Goal: Find specific page/section: Find specific page/section

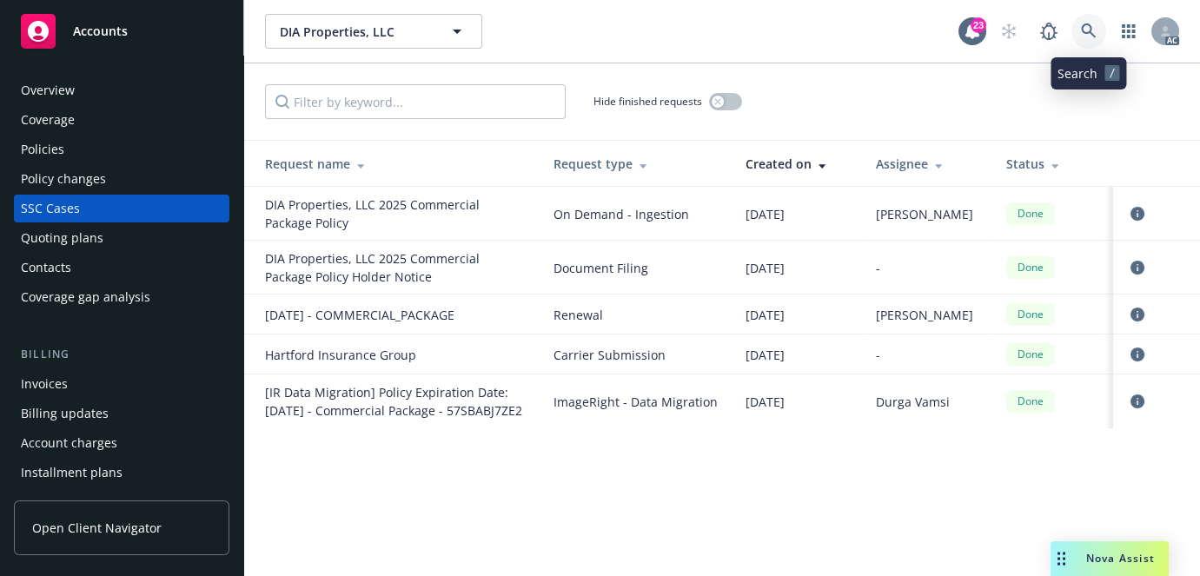
click at [1077, 29] on link at bounding box center [1089, 31] width 35 height 35
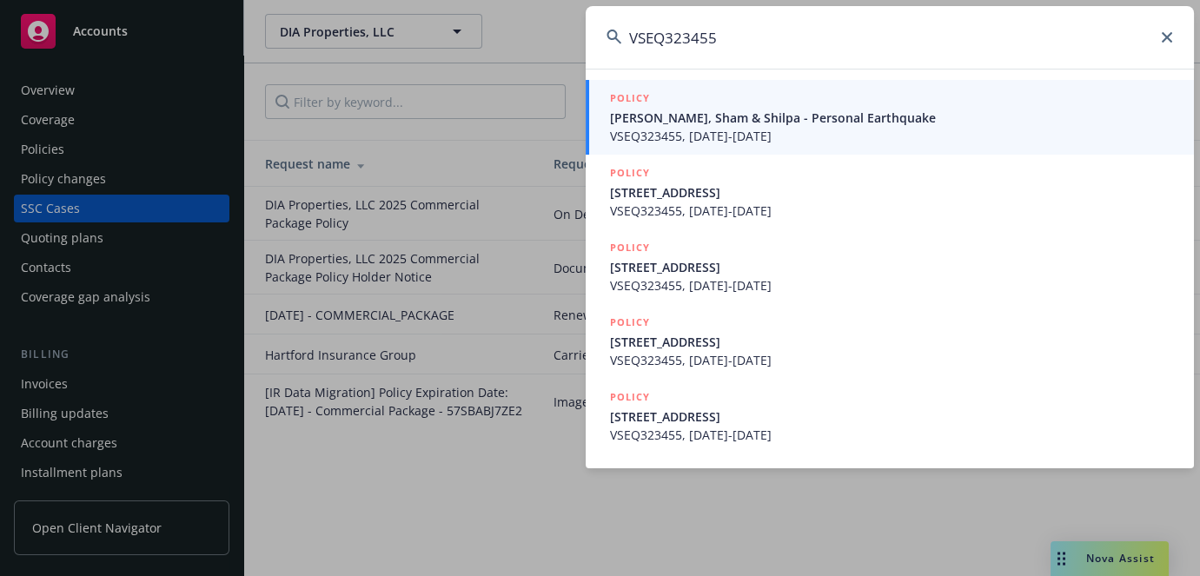
type input "VSEQ323455"
click at [716, 130] on span "VSEQ323455, [DATE]-[DATE]" at bounding box center [891, 136] width 563 height 18
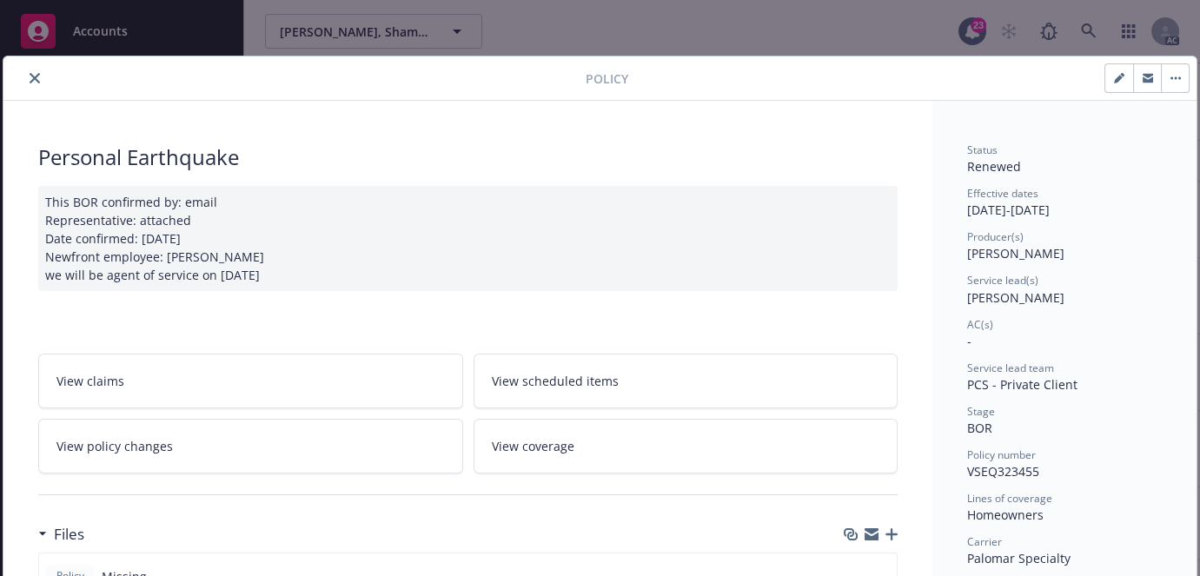
click at [35, 87] on button "close" at bounding box center [34, 78] width 21 height 21
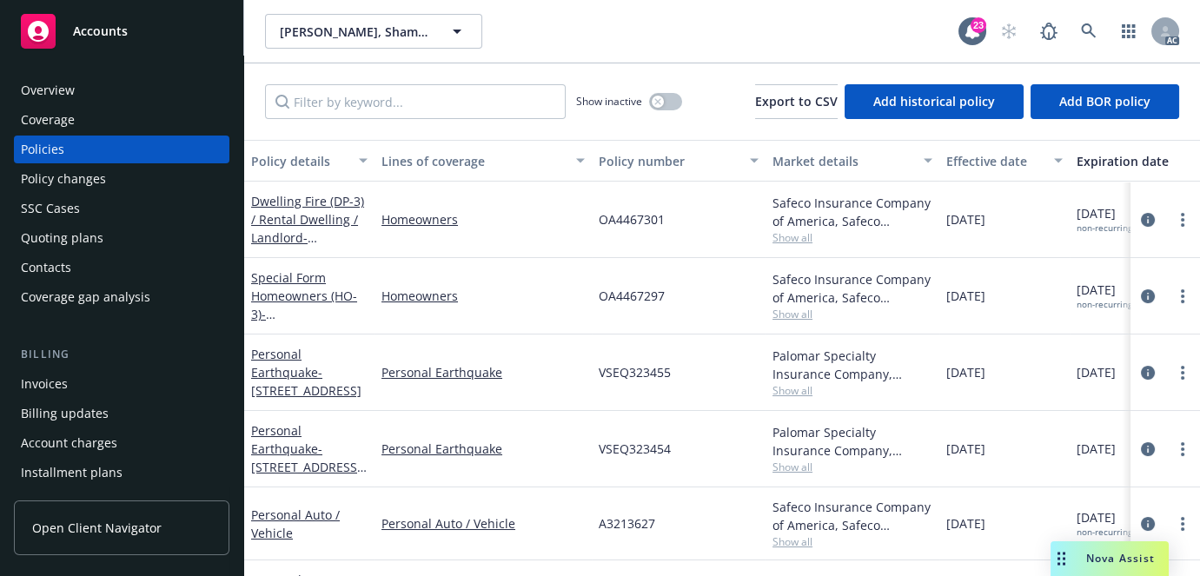
click at [127, 95] on div "Overview" at bounding box center [122, 90] width 202 height 28
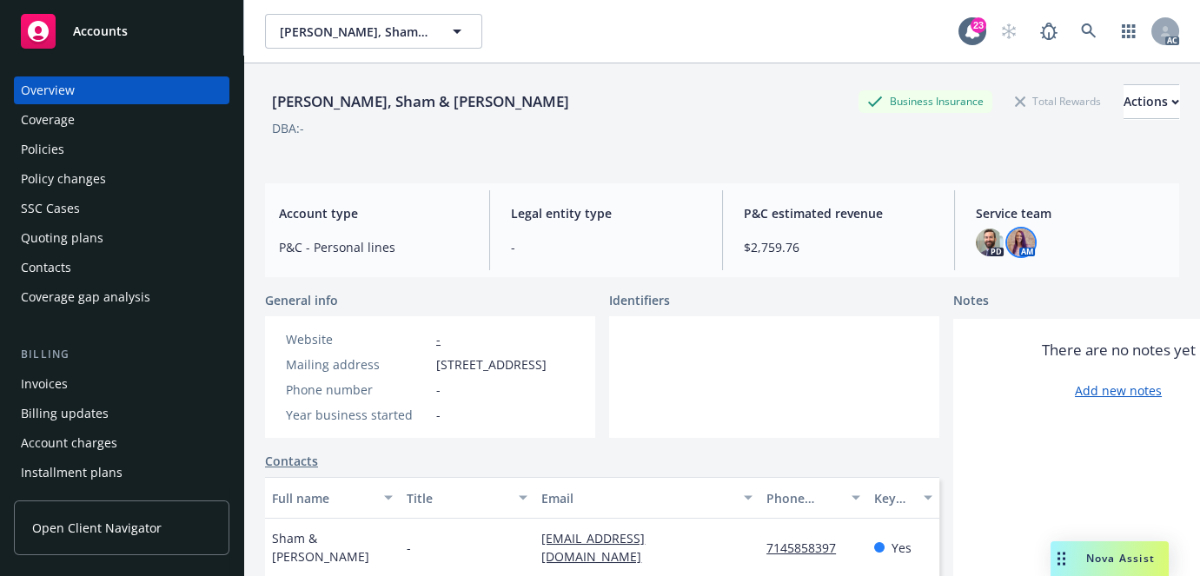
click at [1022, 245] on img at bounding box center [1021, 243] width 28 height 28
click at [962, 237] on div "Service team PD AM" at bounding box center [1070, 230] width 217 height 80
click at [977, 243] on img at bounding box center [990, 243] width 28 height 28
